Goal: Task Accomplishment & Management: Complete application form

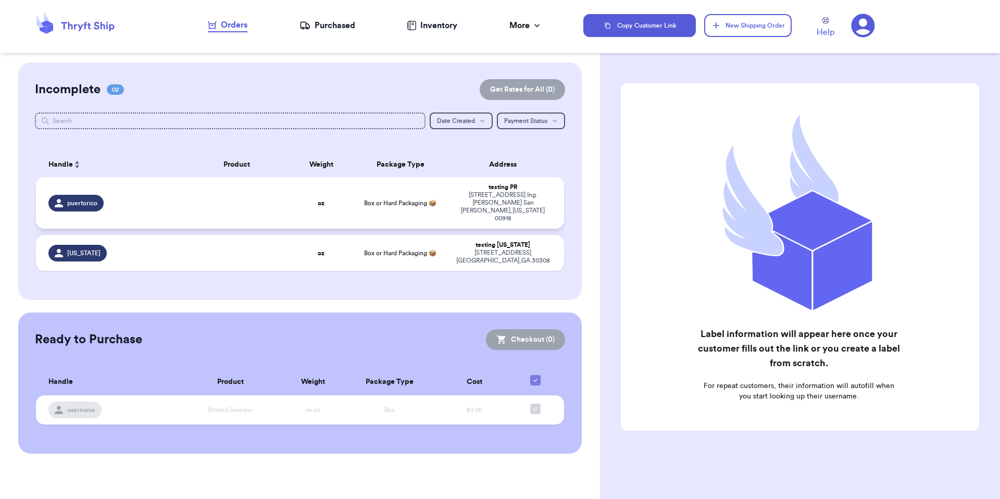
click at [405, 200] on span "Box or Hard Packaging 📦" at bounding box center [400, 203] width 72 height 6
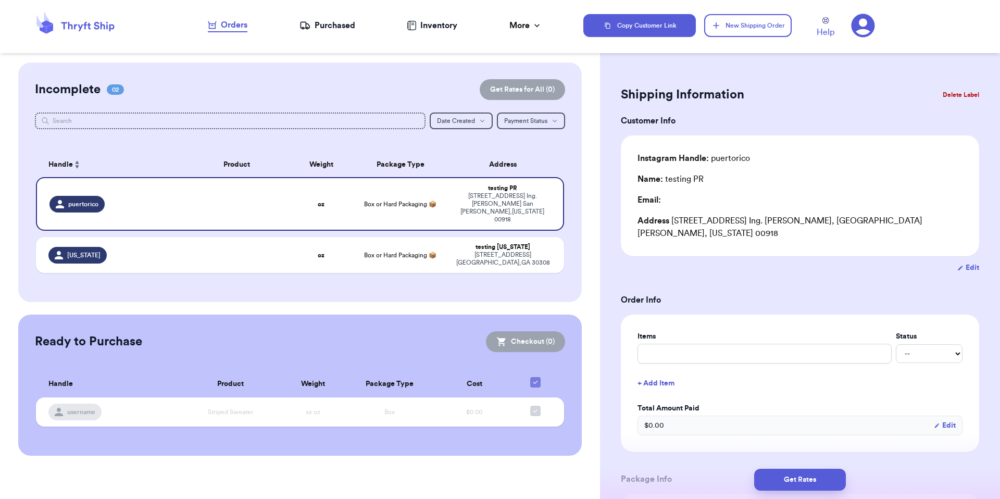
click at [870, 26] on icon at bounding box center [863, 25] width 23 height 23
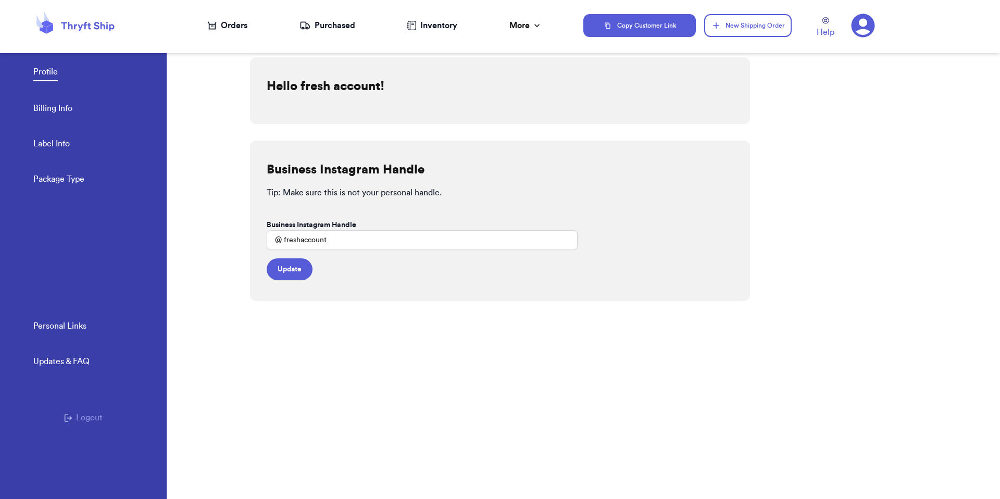
click at [101, 410] on div "Personal Links Updates & FAQ Logout" at bounding box center [83, 409] width 167 height 179
click at [98, 419] on button "Logout" at bounding box center [83, 418] width 39 height 13
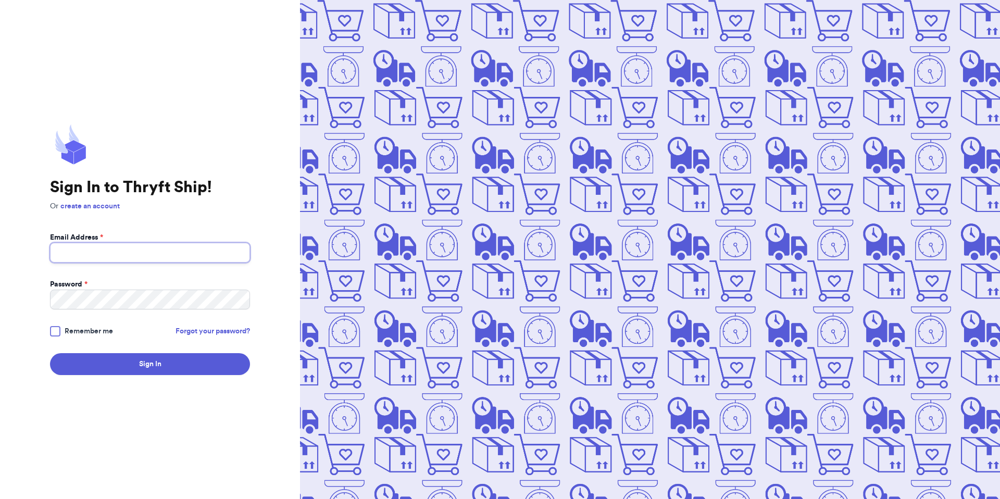
click at [152, 262] on input "Email Address *" at bounding box center [150, 253] width 200 height 20
type input "valeria.brenner@yahoo.com"
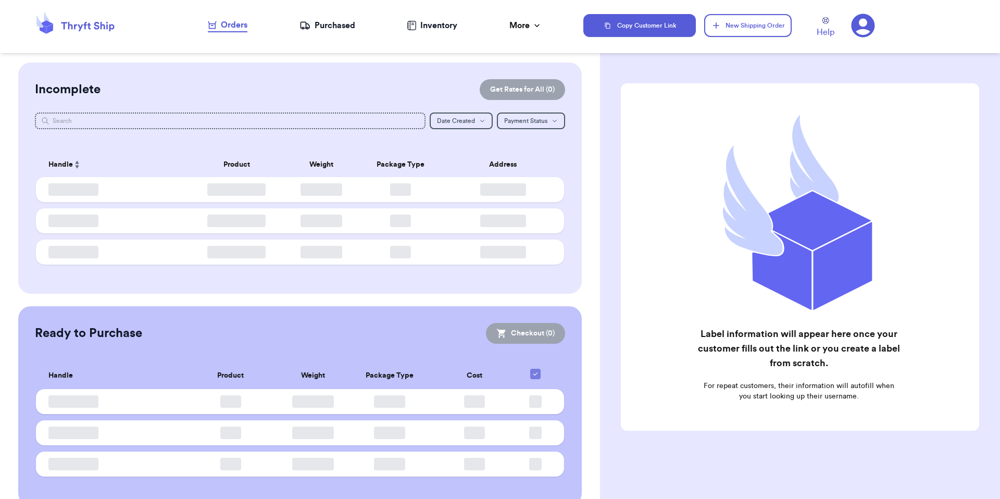
checkbox input "false"
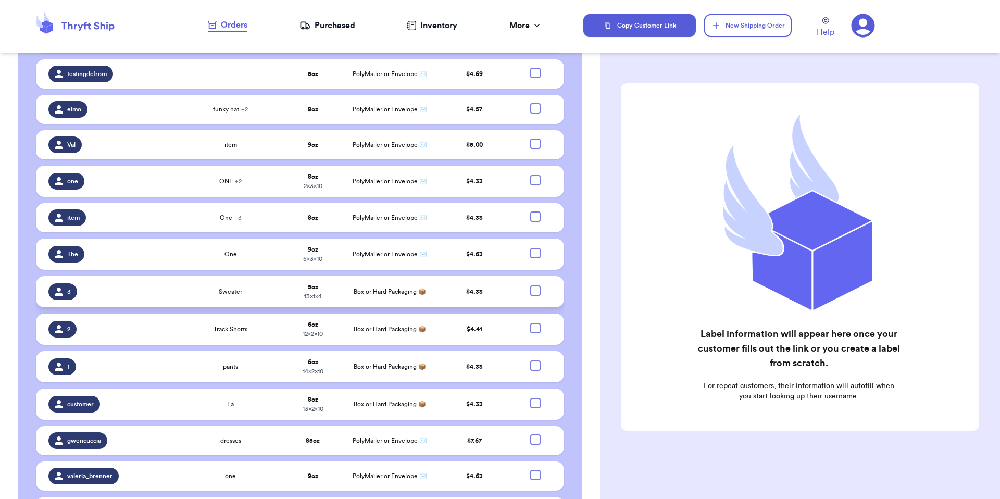
scroll to position [527, 0]
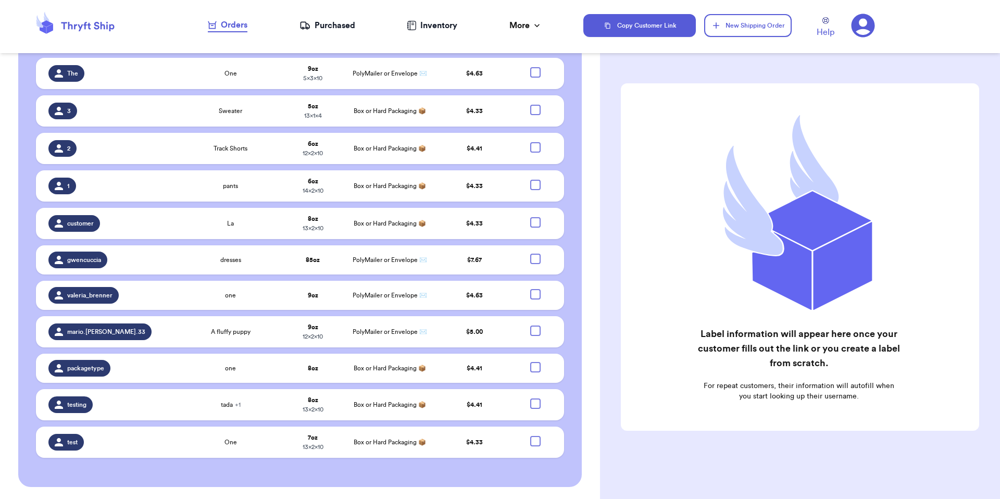
click at [872, 26] on icon at bounding box center [863, 25] width 23 height 23
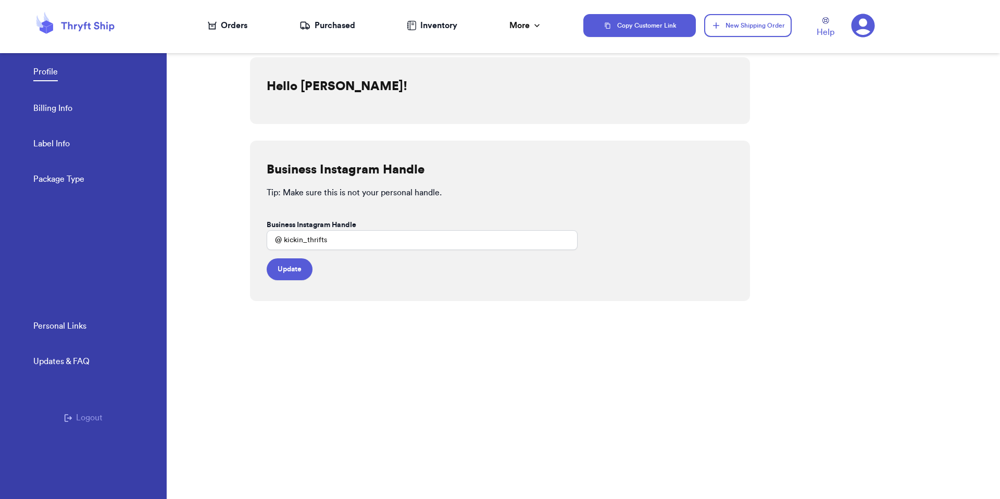
click at [103, 420] on div "Personal Links Updates & FAQ Logout" at bounding box center [83, 409] width 167 height 179
click at [100, 420] on button "Logout" at bounding box center [83, 418] width 39 height 13
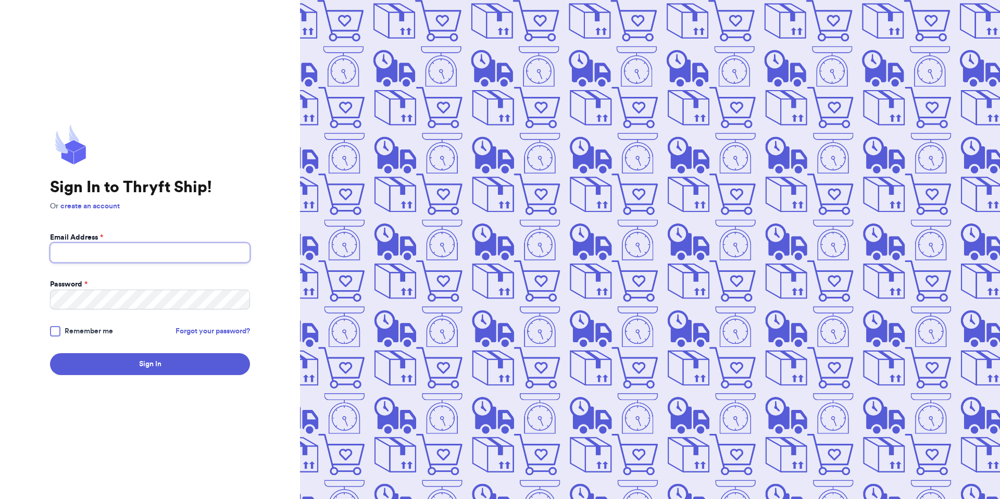
click at [135, 260] on input "Email Address *" at bounding box center [150, 253] width 200 height 20
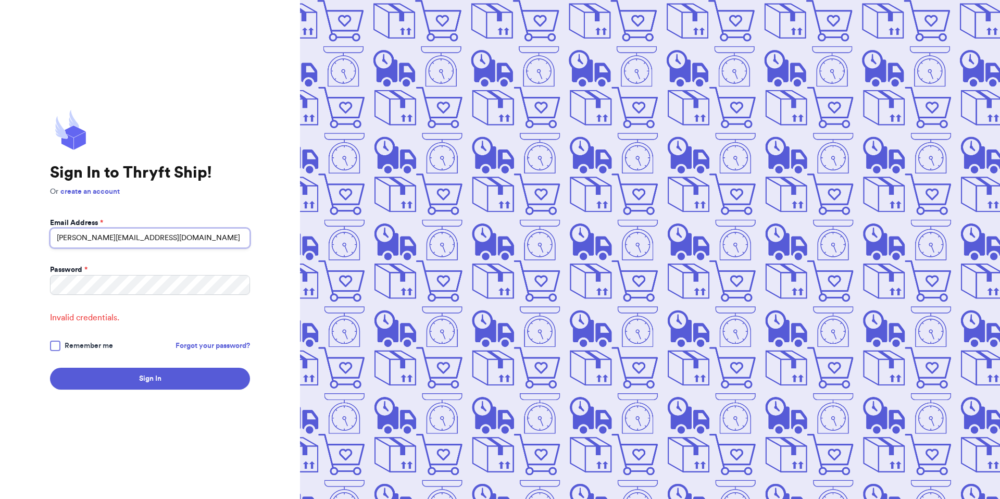
click at [167, 240] on input "VALERIA.BRENNER2001@GMAIL.COM" at bounding box center [150, 238] width 200 height 20
click at [163, 238] on input "valeria.brenner2001@gmail.com" at bounding box center [150, 238] width 200 height 20
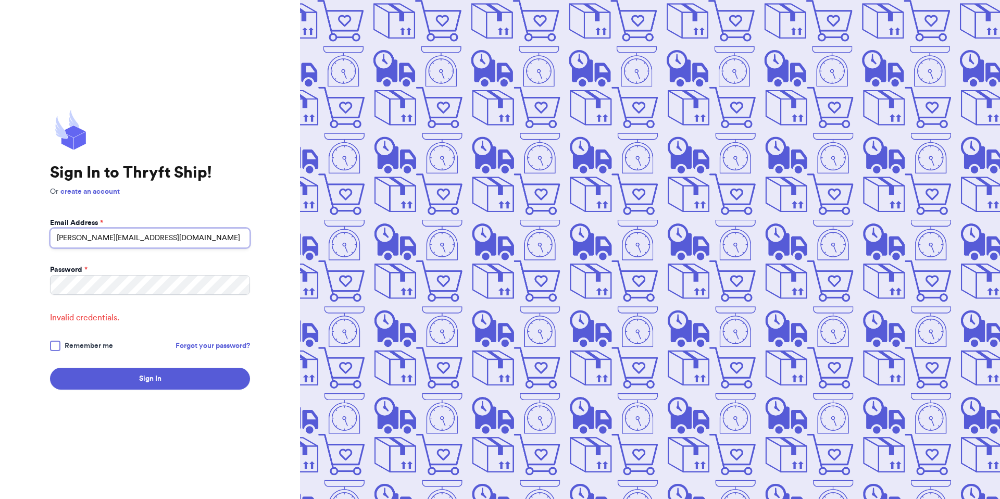
click at [163, 238] on input "valeria.brenner2001@gmail.com" at bounding box center [150, 238] width 200 height 20
type input "valeria_brenner@icloud.com"
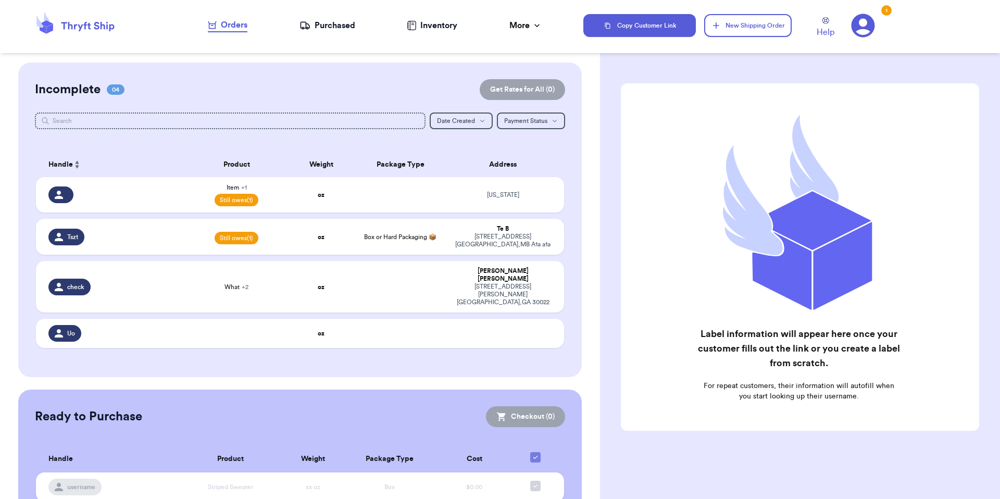
click at [865, 24] on icon at bounding box center [863, 26] width 24 height 24
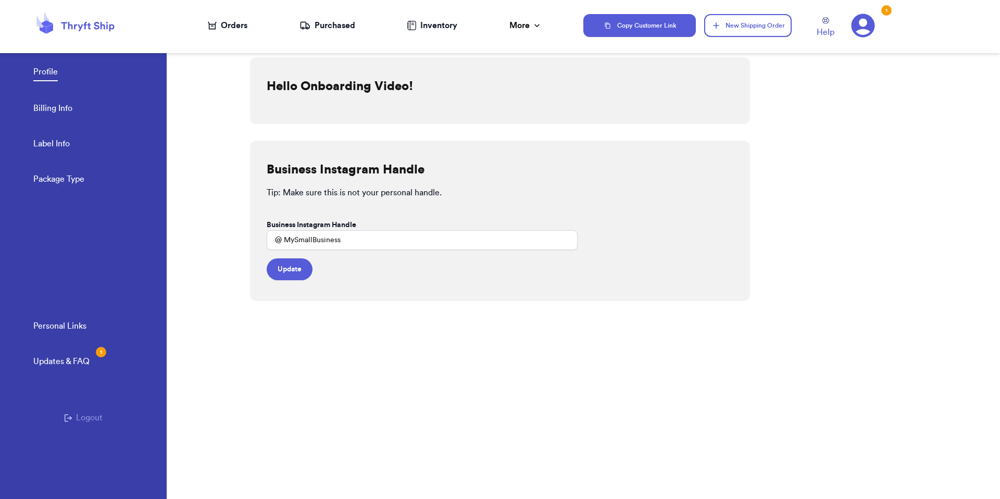
click at [87, 420] on button "Logout" at bounding box center [83, 418] width 39 height 13
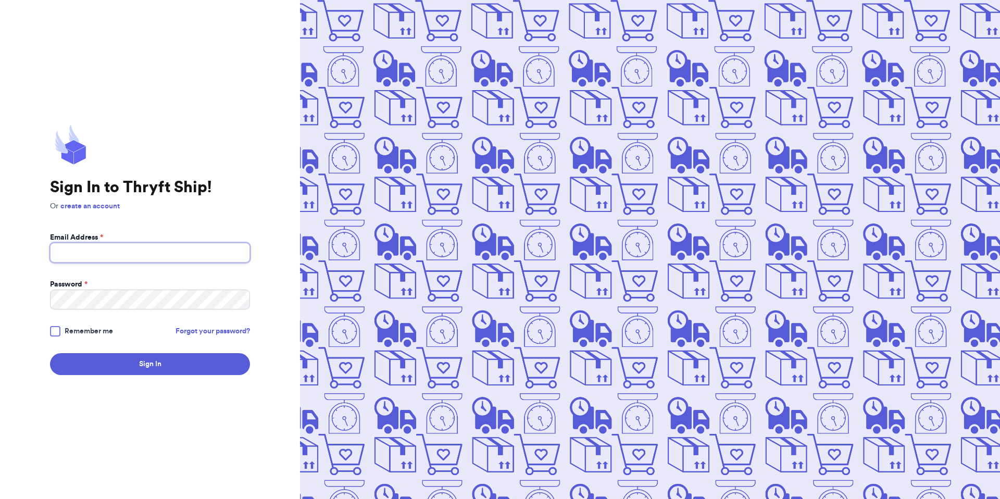
click at [148, 256] on input "Email Address *" at bounding box center [150, 253] width 200 height 20
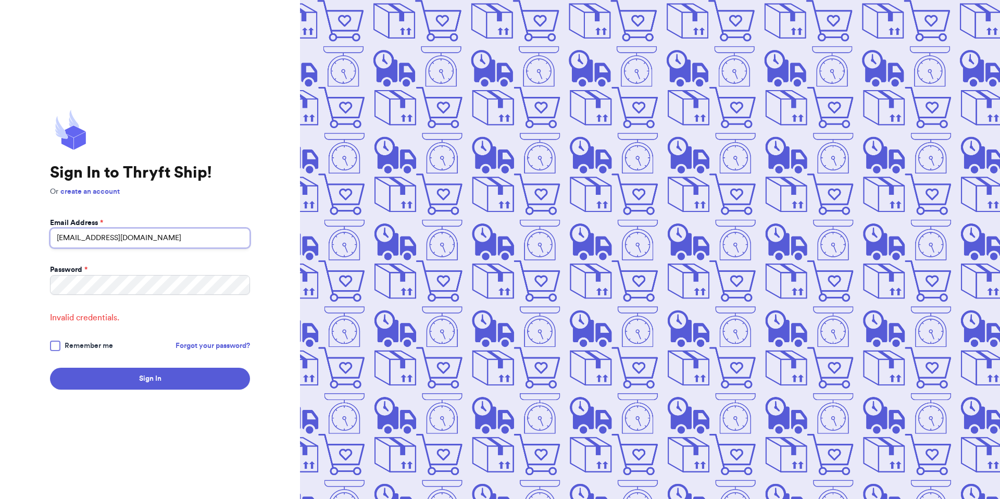
click at [171, 235] on input "paulchutney69@gmail.com" at bounding box center [150, 238] width 200 height 20
type input "v"
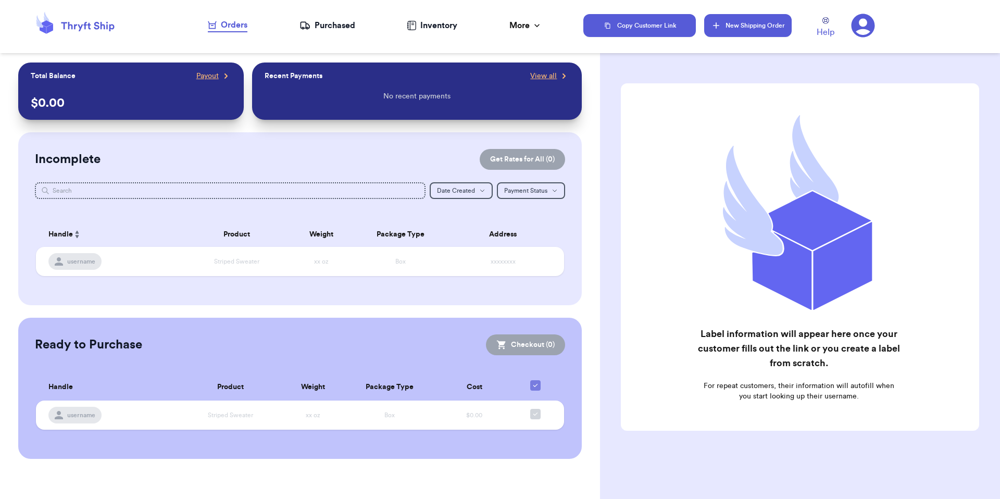
click at [715, 26] on icon "button" at bounding box center [716, 25] width 6 height 6
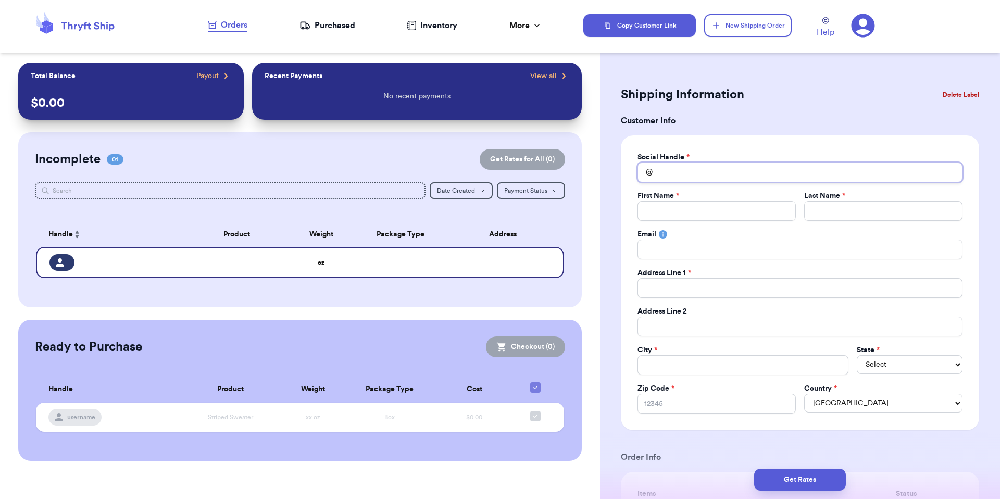
click at [681, 168] on input "Total Amount Paid" at bounding box center [800, 173] width 325 height 20
type input "v"
type input "E"
type input "El"
type input "Elm"
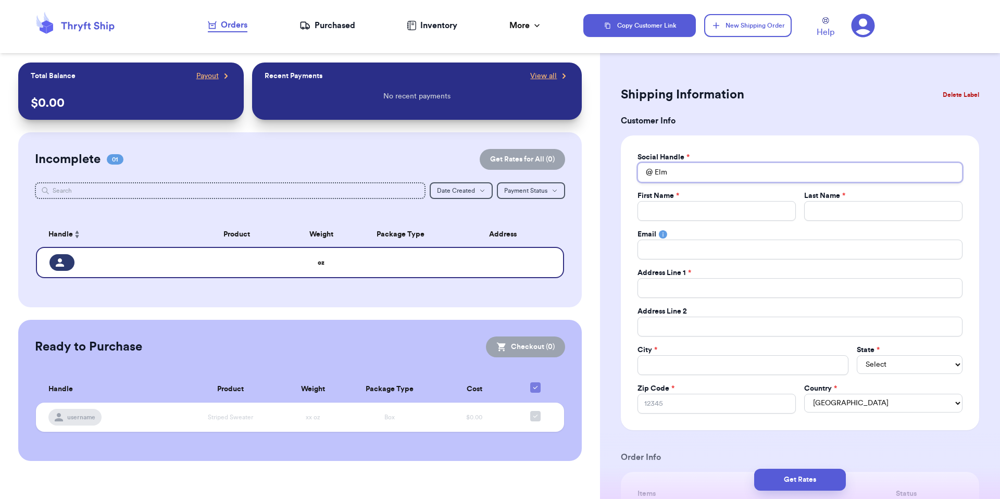
type input "Elmo"
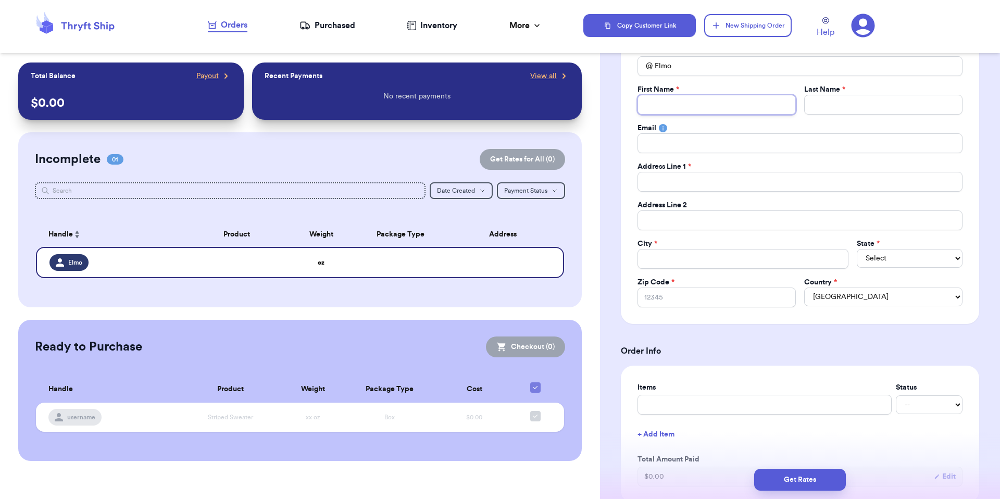
scroll to position [166, 0]
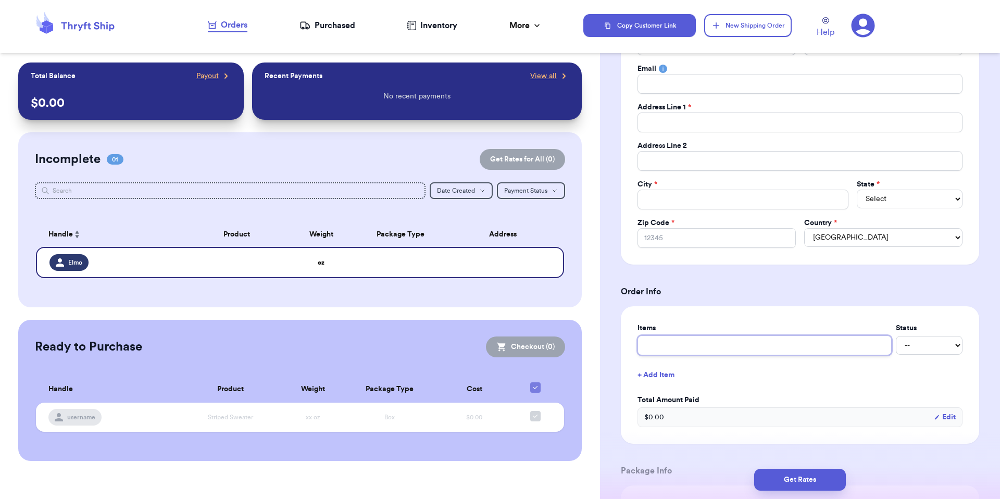
click at [664, 352] on input "text" at bounding box center [765, 346] width 254 height 20
type input "r"
type input "re"
type input "red"
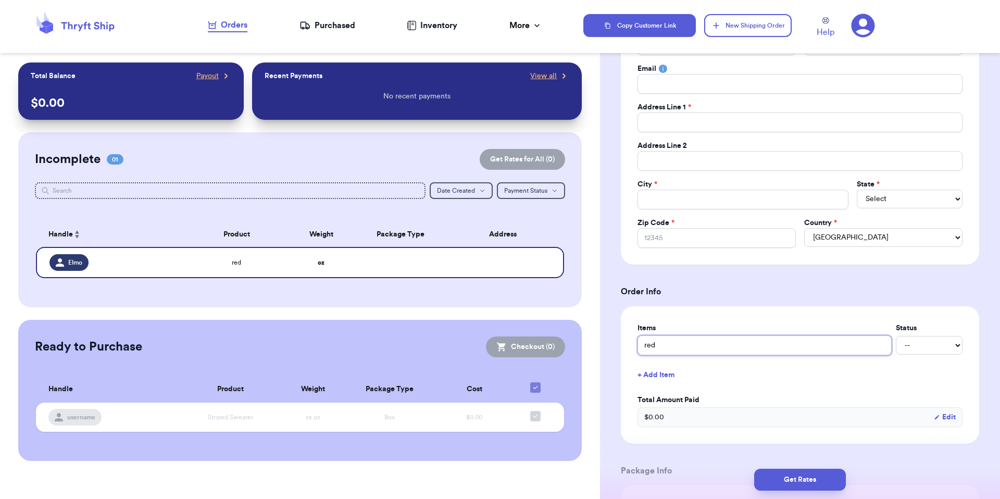
type input "red s"
type input "red sw"
type input "red swe"
type input "red swea"
type input "red sweat"
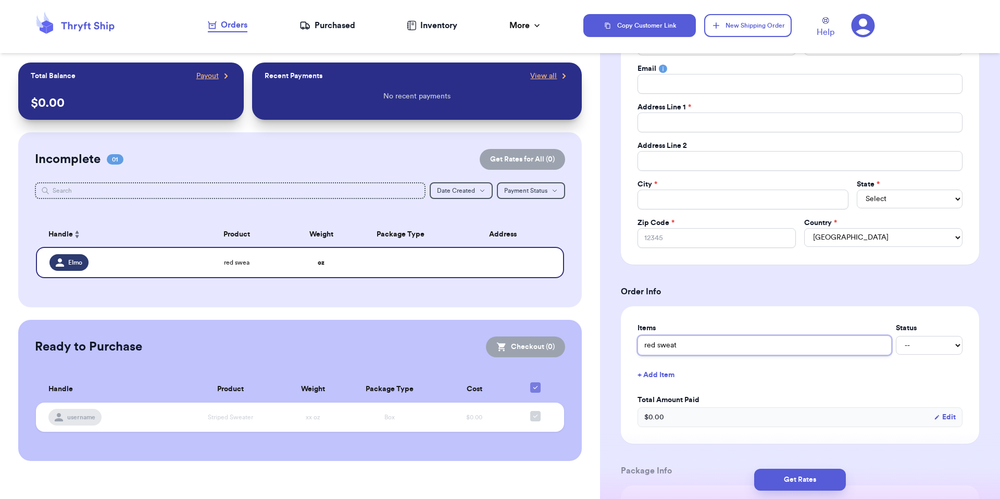
type input "red sweate"
type input "red sweater"
click at [926, 350] on select "-- Paid Owes" at bounding box center [929, 345] width 67 height 19
select select "paid"
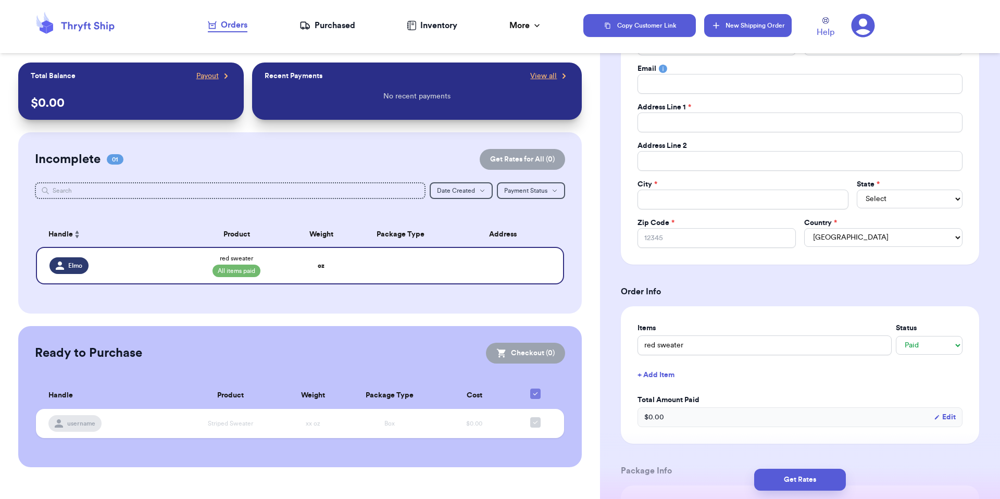
click at [746, 32] on button "New Shipping Order" at bounding box center [748, 25] width 88 height 23
select select "unknown"
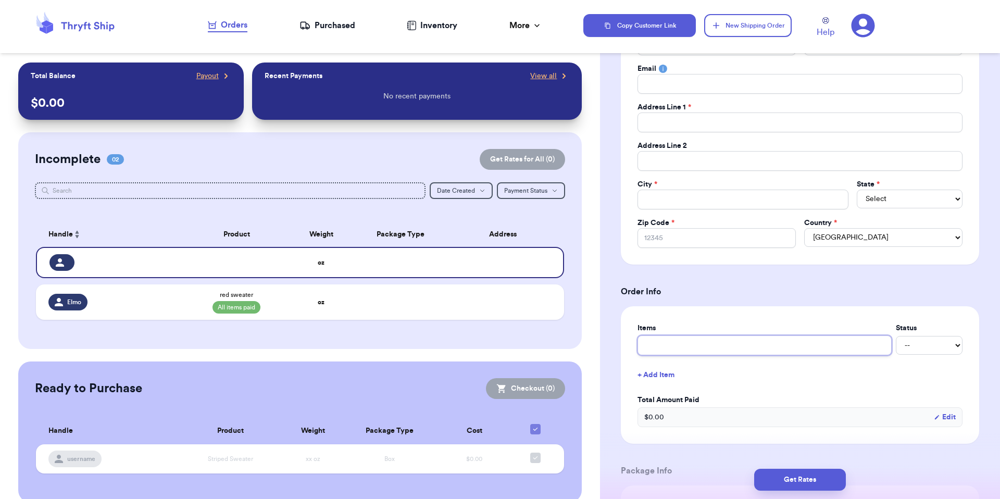
click at [707, 341] on input "text" at bounding box center [765, 346] width 254 height 20
type input "R"
type input "Ru"
type input "Rug"
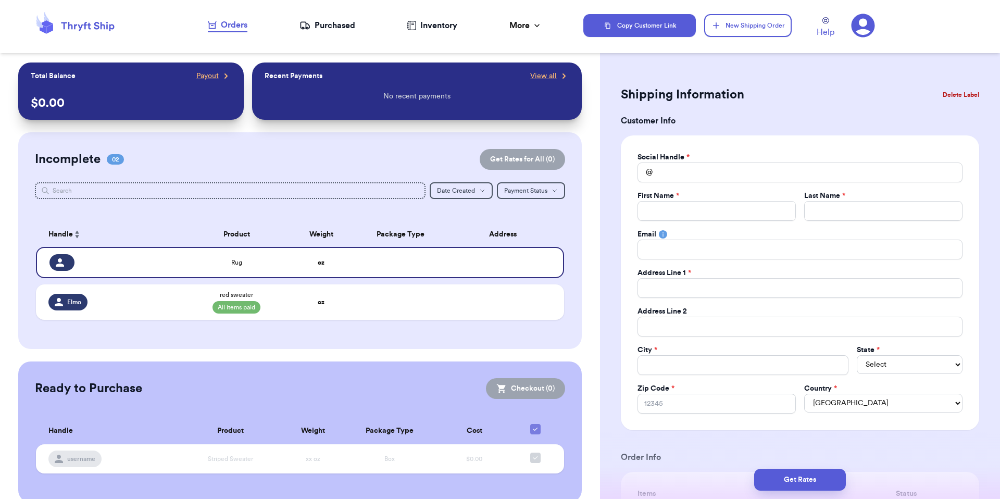
type input "Rug"
click at [685, 175] on input "Total Amount Paid" at bounding box center [800, 173] width 325 height 20
type input "A"
type input "Al"
type input "Ala"
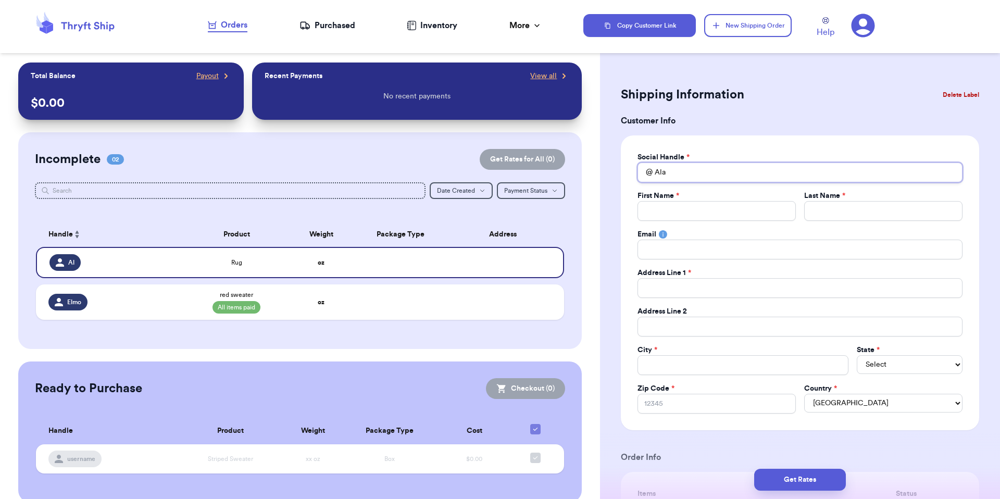
type input "Alad"
type input "Aladd"
type input "Aladdi"
type input "Aladdin"
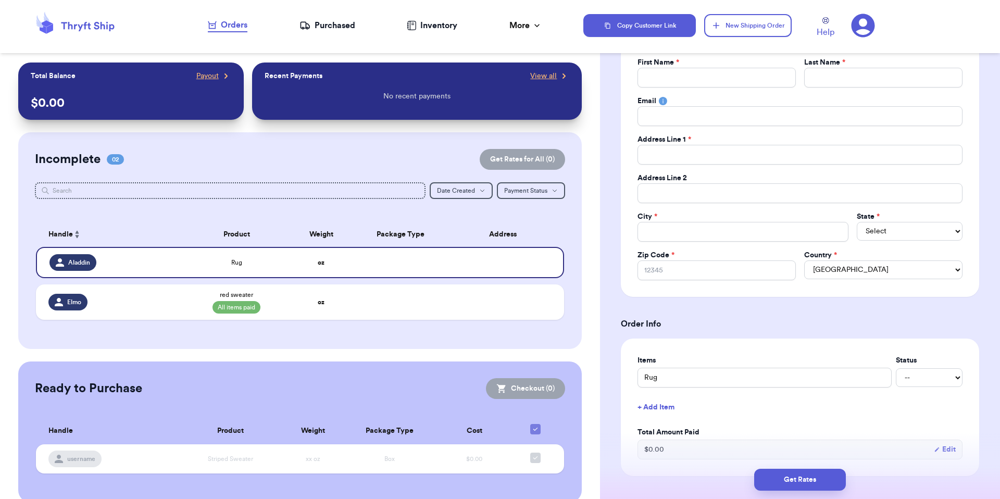
scroll to position [209, 0]
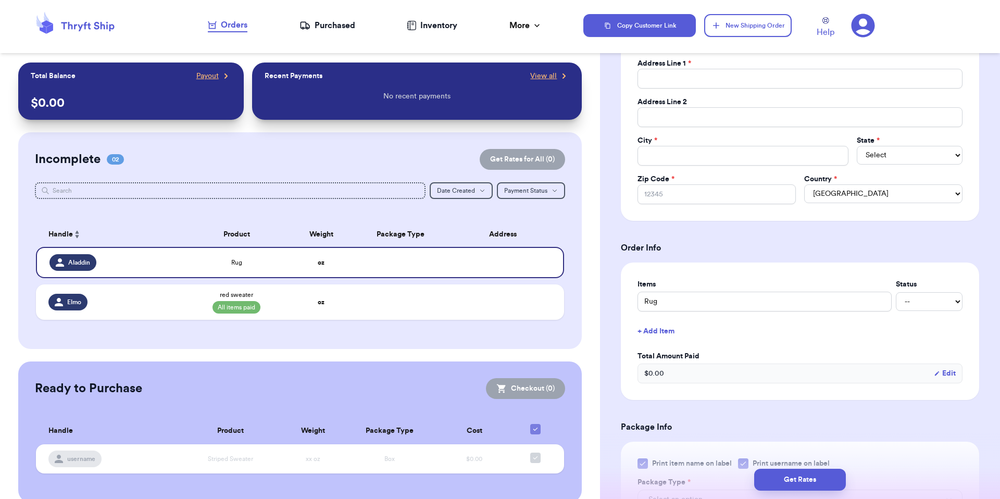
type input "Aladdin"
click at [915, 306] on select "-- Paid Owes" at bounding box center [929, 301] width 67 height 19
select select "unpaid"
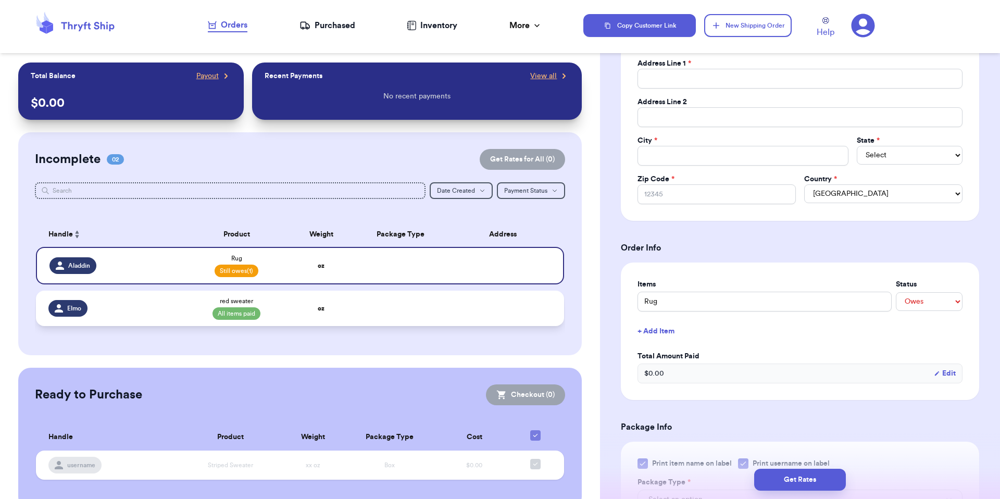
click at [440, 308] on td at bounding box center [400, 308] width 95 height 35
type input "Elmo"
type input "red sweater"
select select "paid"
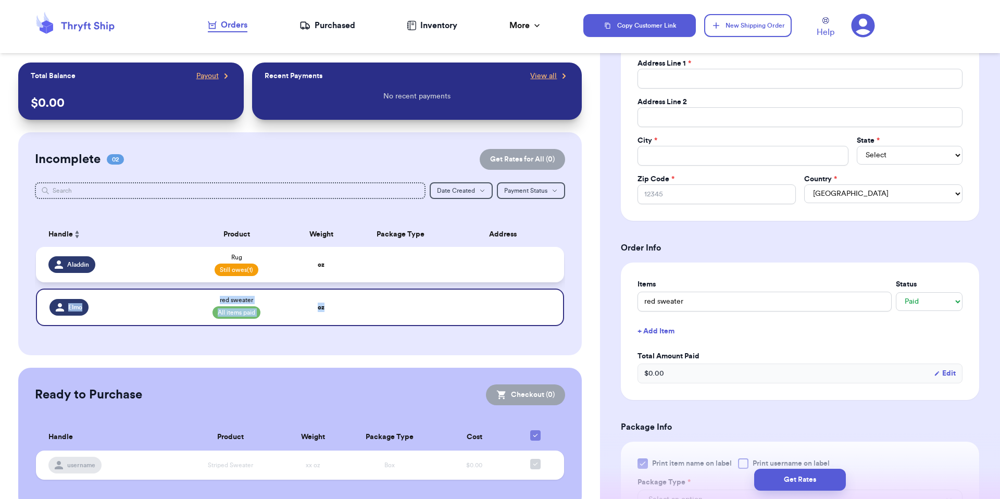
drag, startPoint x: 357, startPoint y: 294, endPoint x: 352, endPoint y: 265, distance: 29.6
click at [352, 265] on tbody "Aladdin Rug Still owes (1) oz Elmo red sweater All items paid oz" at bounding box center [300, 286] width 529 height 79
click at [431, 228] on th "Package Type" at bounding box center [400, 234] width 95 height 25
click at [460, 195] on button "Date Created Date Created" at bounding box center [461, 190] width 63 height 17
click at [449, 241] on button "Oldest" at bounding box center [461, 243] width 62 height 17
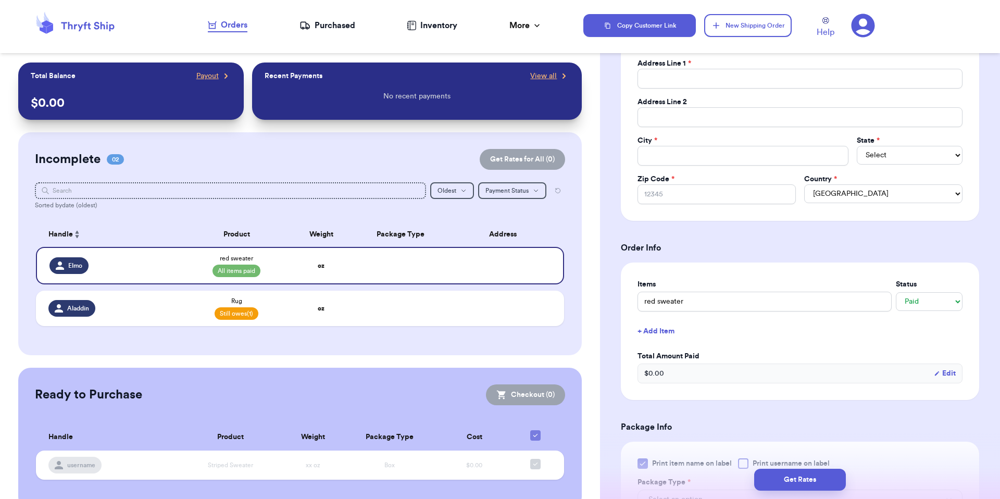
click at [540, 238] on th "Address" at bounding box center [506, 234] width 116 height 25
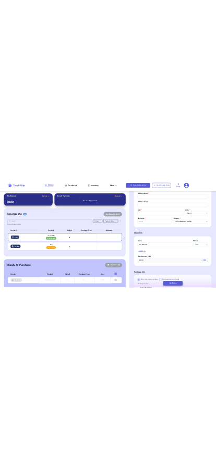
scroll to position [0, 0]
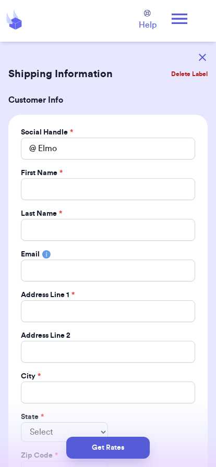
click at [204, 57] on icon "button" at bounding box center [201, 57] width 7 height 7
